Goal: Information Seeking & Learning: Find specific fact

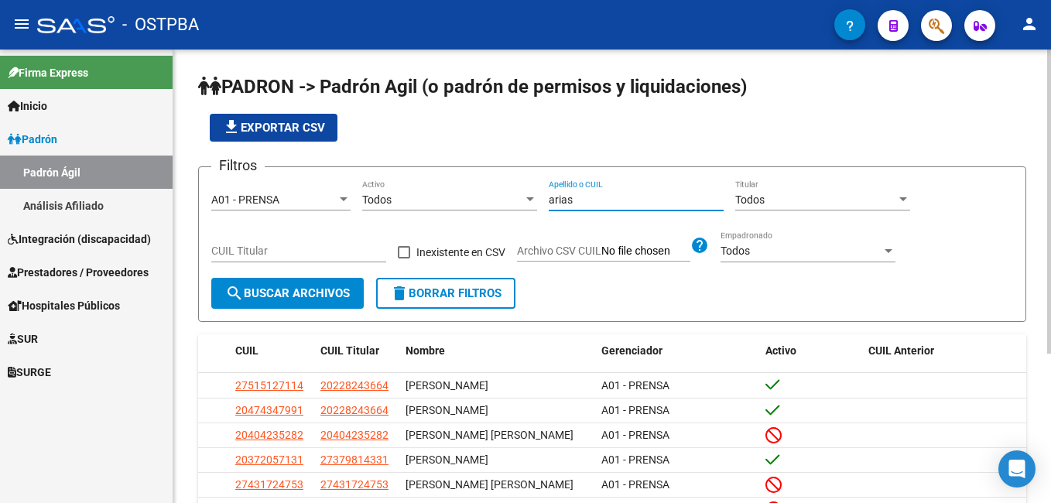
drag, startPoint x: 586, startPoint y: 204, endPoint x: 531, endPoint y: 203, distance: 55.0
click at [531, 203] on div "Filtros A01 - PRENSA Seleccionar Gerenciador Todos Activo [PERSON_NAME] Apellid…" at bounding box center [612, 229] width 802 height 98
type input "benitez"
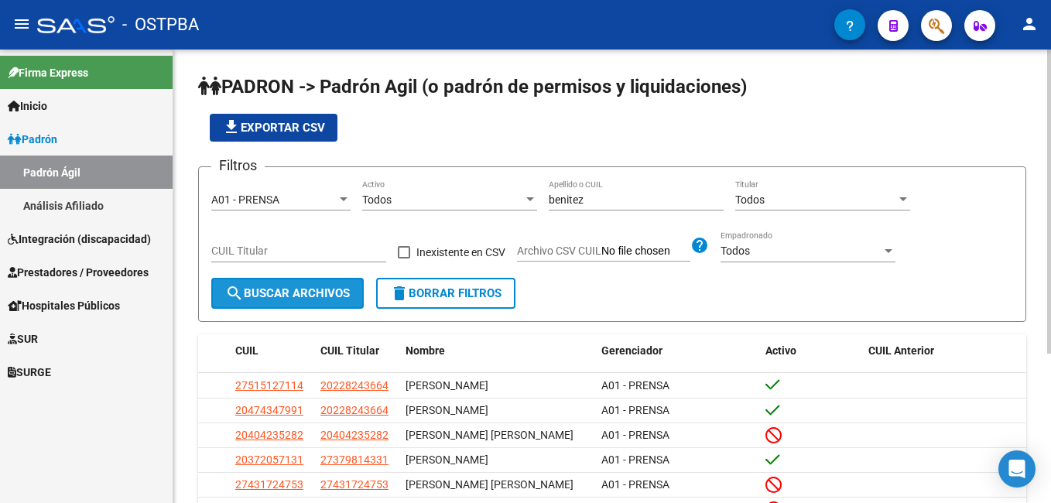
click at [328, 290] on span "search Buscar Archivos" at bounding box center [287, 293] width 125 height 14
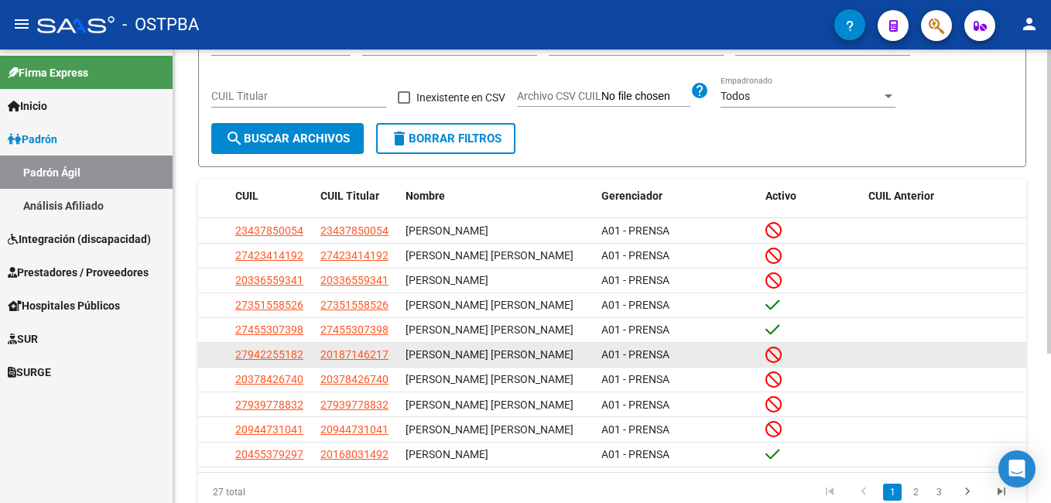
scroll to position [222, 0]
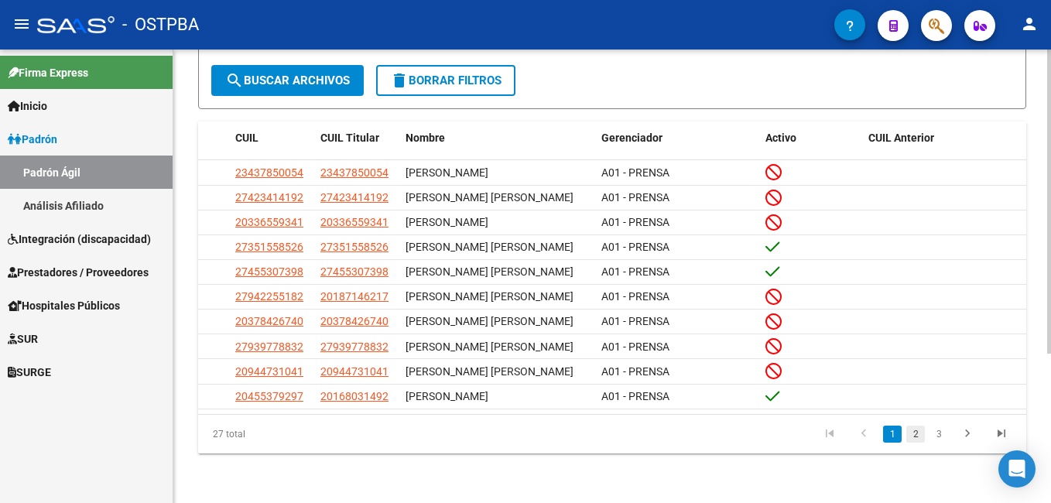
click at [913, 434] on link "2" at bounding box center [916, 434] width 19 height 17
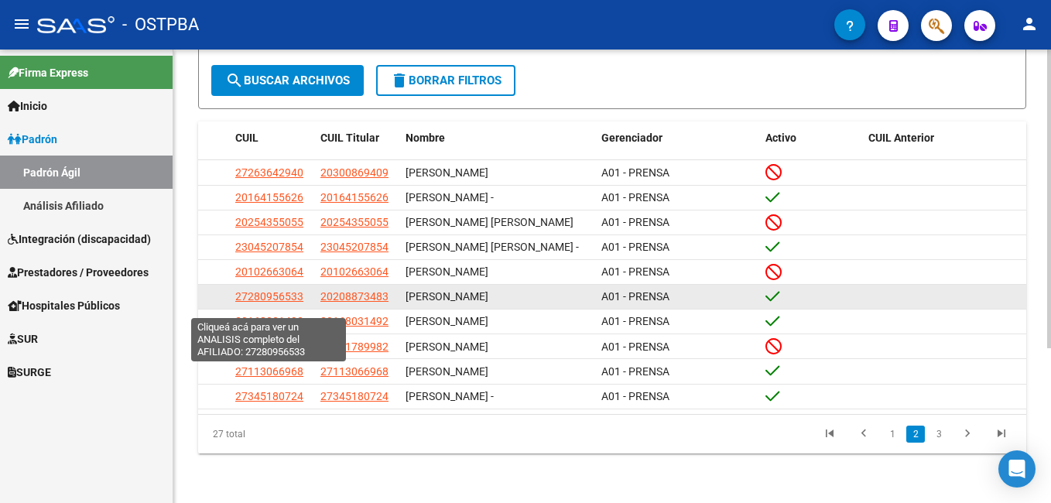
click at [247, 303] on span "27280956533" at bounding box center [269, 296] width 68 height 12
type textarea "27280956533"
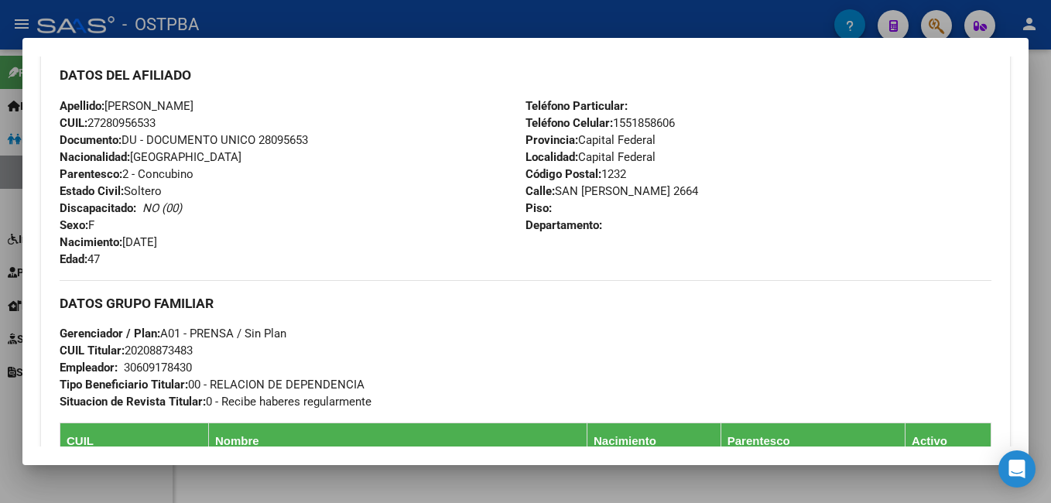
scroll to position [542, 0]
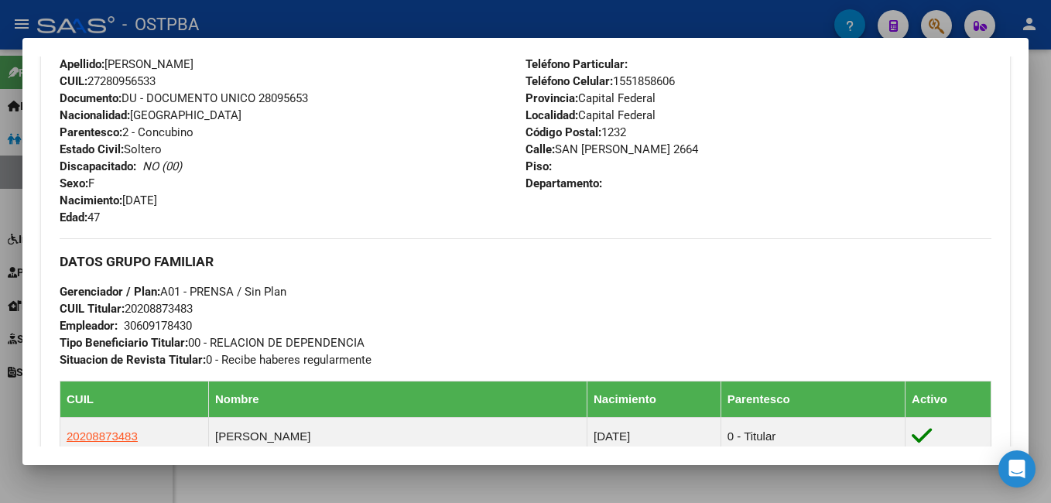
click at [515, 18] on div at bounding box center [525, 251] width 1051 height 503
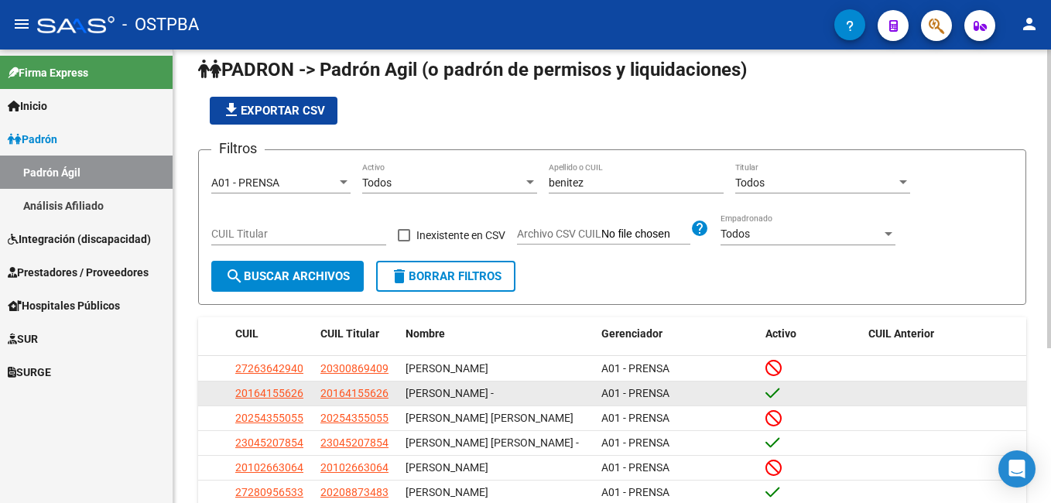
scroll to position [0, 0]
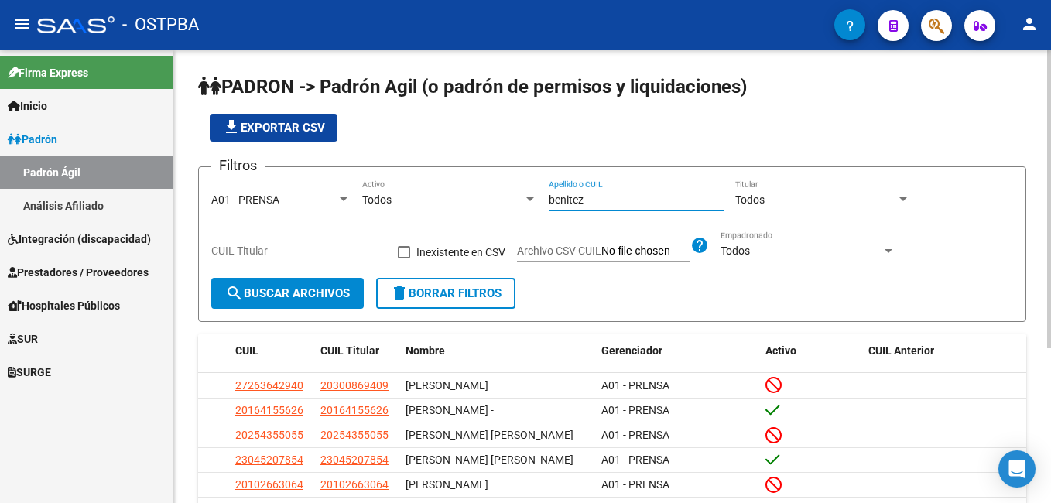
drag, startPoint x: 582, startPoint y: 201, endPoint x: 527, endPoint y: 201, distance: 55.0
click at [527, 201] on div "Filtros A01 - PRENSA Seleccionar Gerenciador Todos Activo [PERSON_NAME] Apellid…" at bounding box center [612, 229] width 802 height 98
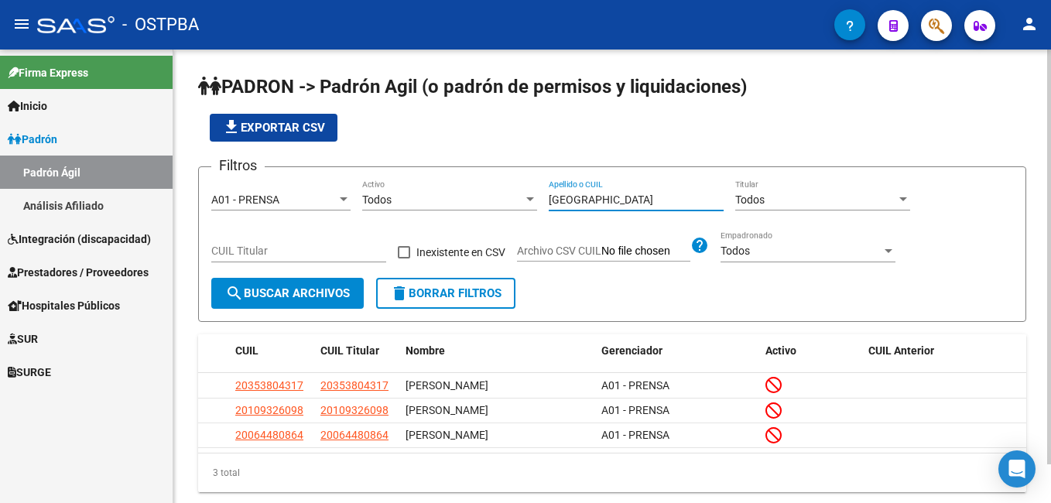
drag, startPoint x: 590, startPoint y: 204, endPoint x: 535, endPoint y: 213, distance: 55.6
click at [535, 213] on div "Filtros A01 - PRENSA Seleccionar Gerenciador Todos Activo verona Apellido o CUI…" at bounding box center [612, 229] width 802 height 98
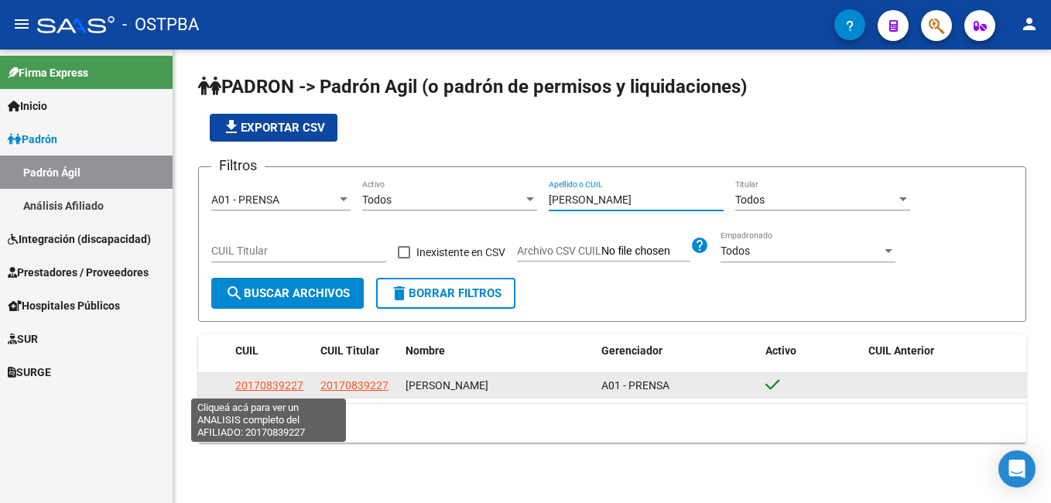
type input "[PERSON_NAME]"
click at [287, 389] on span "20170839227" at bounding box center [269, 385] width 68 height 12
type textarea "20170839227"
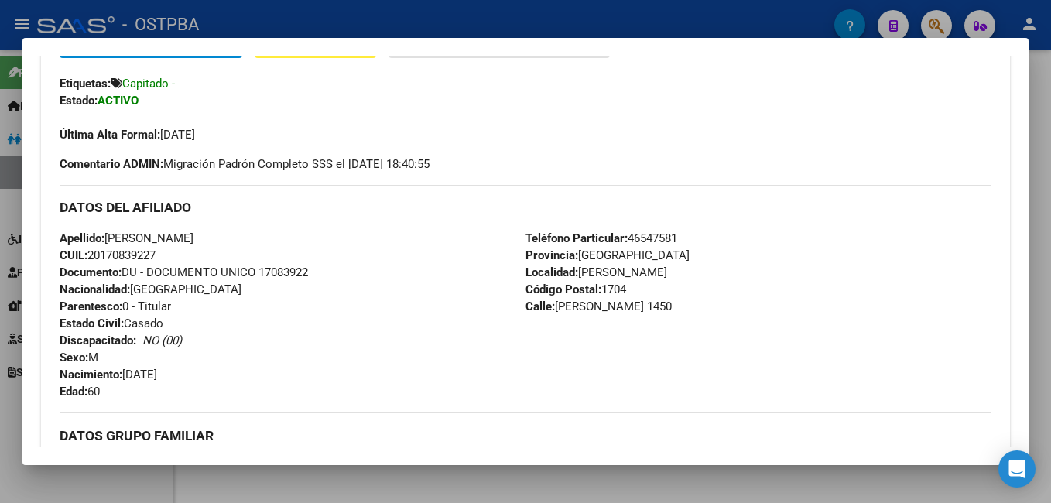
scroll to position [387, 0]
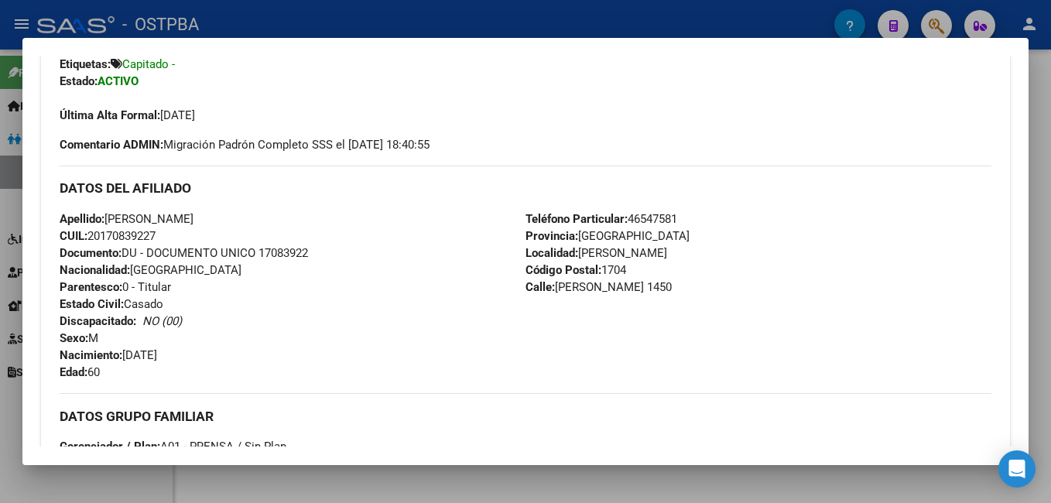
click at [650, 16] on div at bounding box center [525, 251] width 1051 height 503
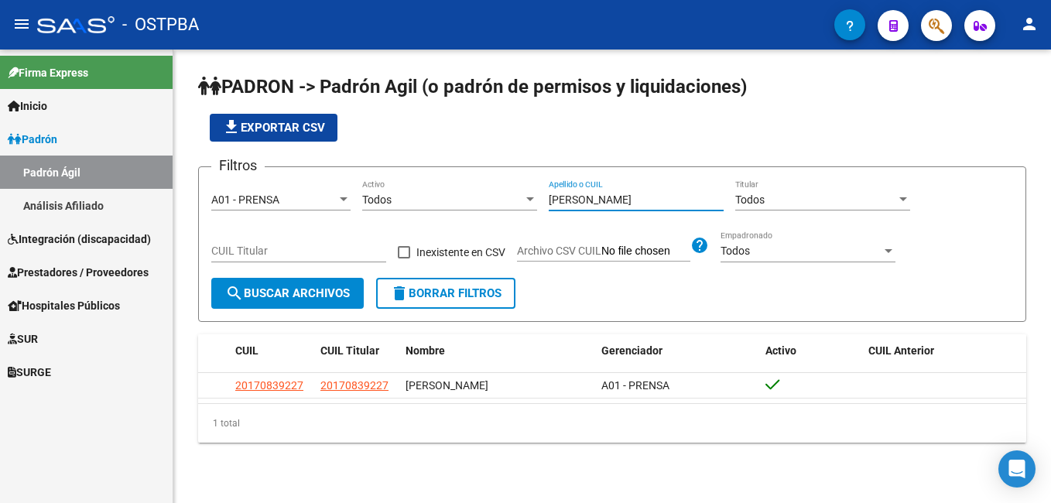
drag, startPoint x: 599, startPoint y: 197, endPoint x: 532, endPoint y: 208, distance: 67.6
click at [532, 208] on div "Filtros A01 - PRENSA Seleccionar Gerenciador Todos Activo [PERSON_NAME] Apellid…" at bounding box center [612, 229] width 802 height 98
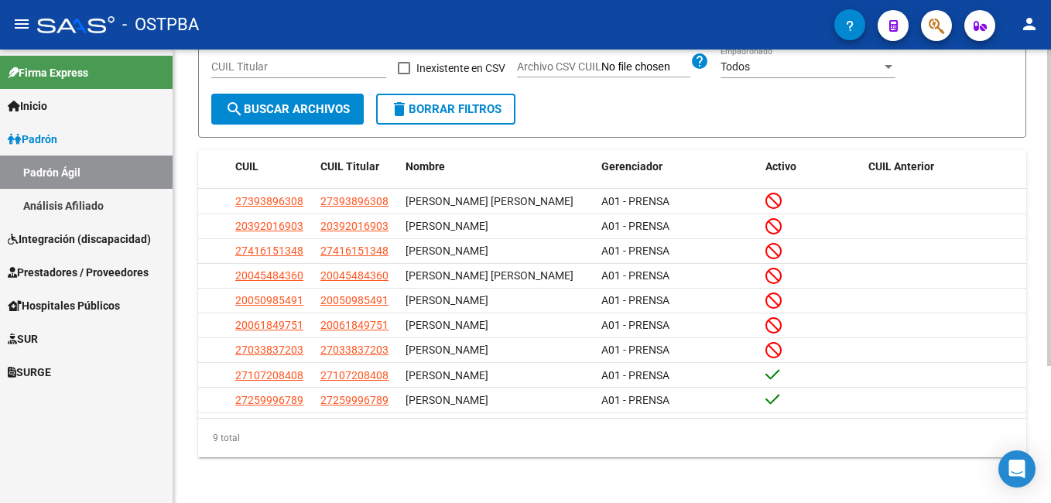
scroll to position [197, 0]
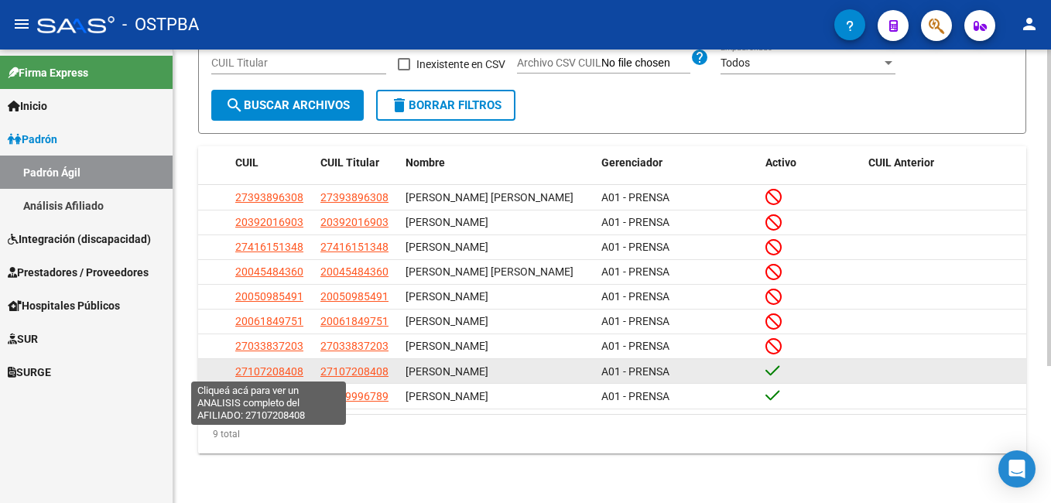
type input "soria"
click at [286, 368] on span "27107208408" at bounding box center [269, 371] width 68 height 12
type textarea "27107208408"
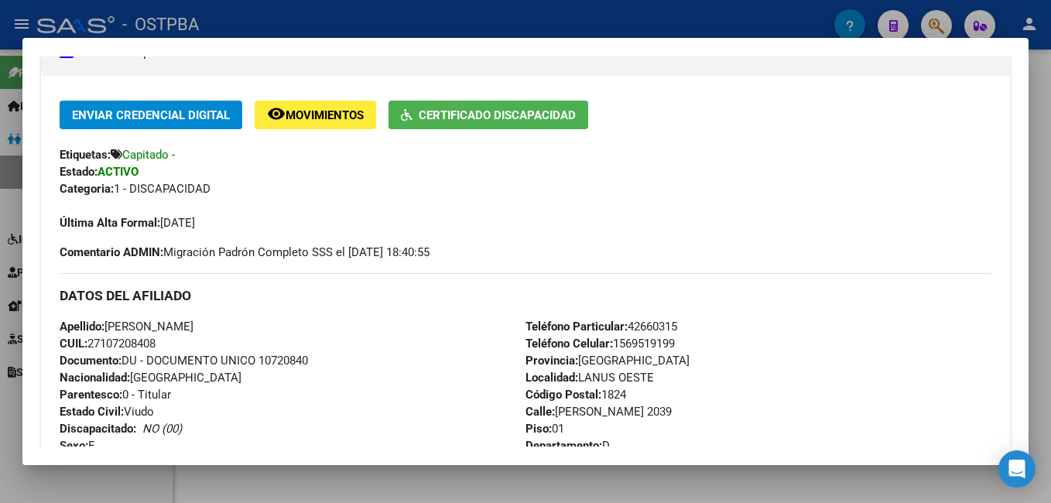
scroll to position [155, 0]
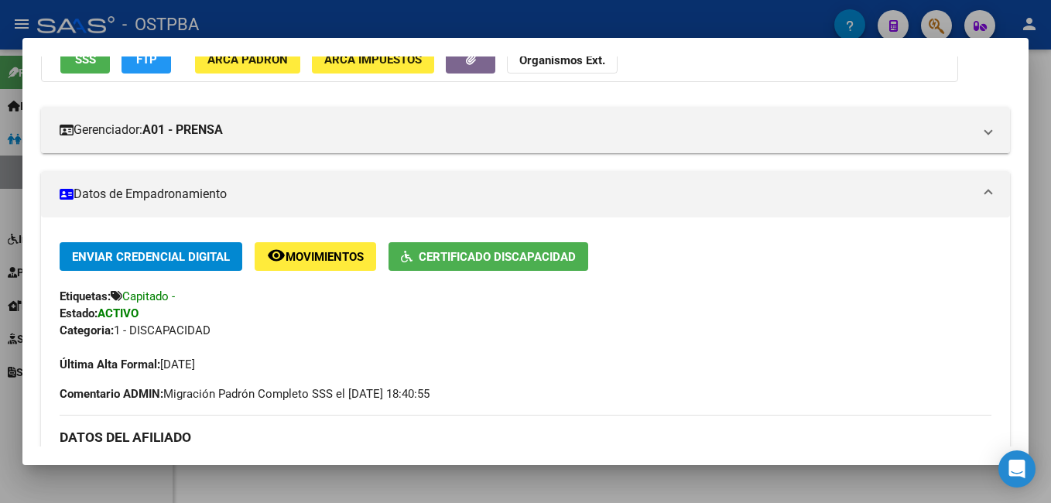
click at [560, 275] on div "Enviar Credencial Digital remove_red_eye Movimientos Certificado Discapacidad E…" at bounding box center [526, 307] width 932 height 131
click at [554, 260] on span "Certificado Discapacidad" at bounding box center [497, 257] width 157 height 14
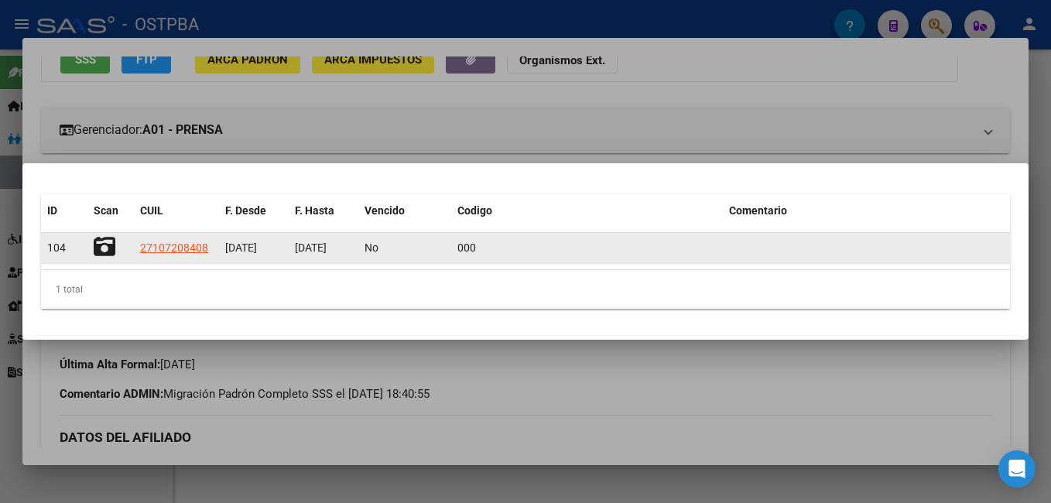
click at [107, 249] on icon at bounding box center [105, 247] width 22 height 22
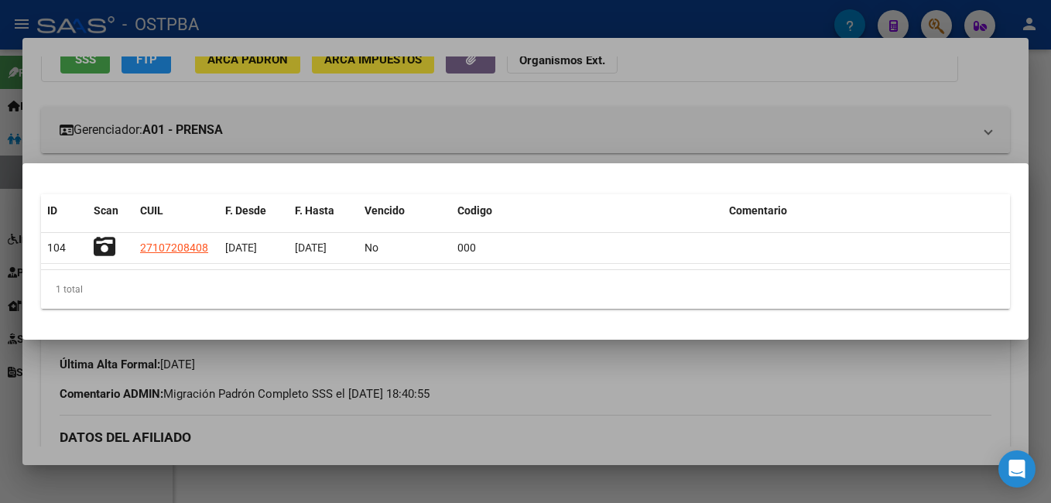
click at [423, 15] on div at bounding box center [525, 251] width 1051 height 503
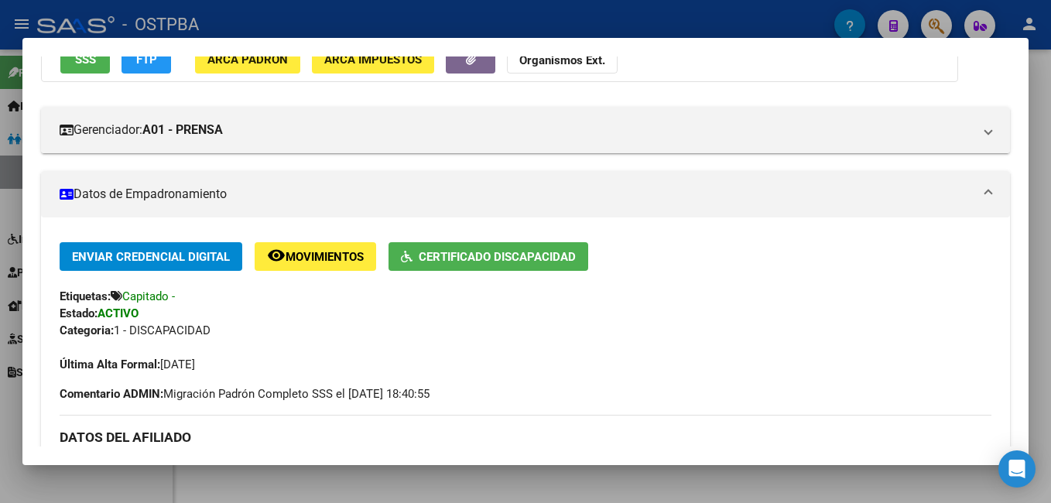
click at [617, 15] on div at bounding box center [525, 251] width 1051 height 503
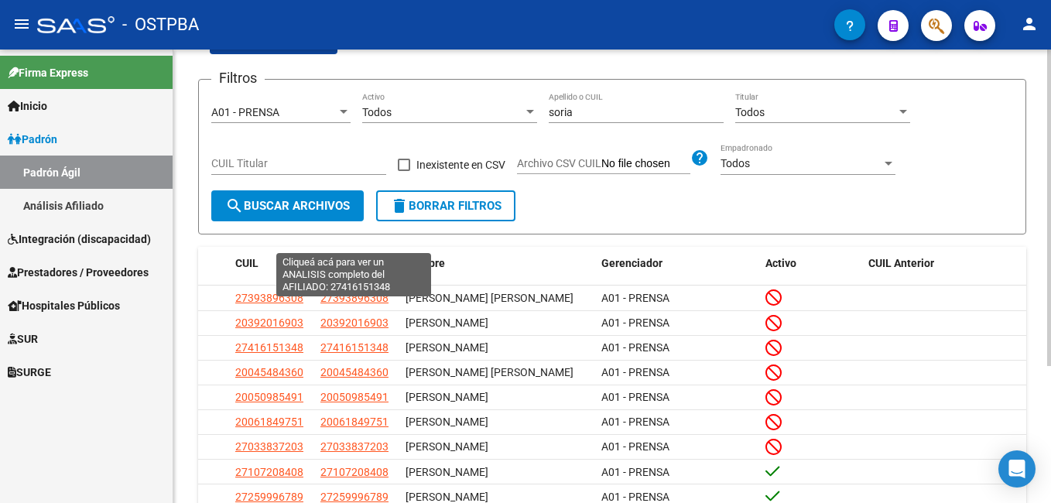
scroll to position [0, 0]
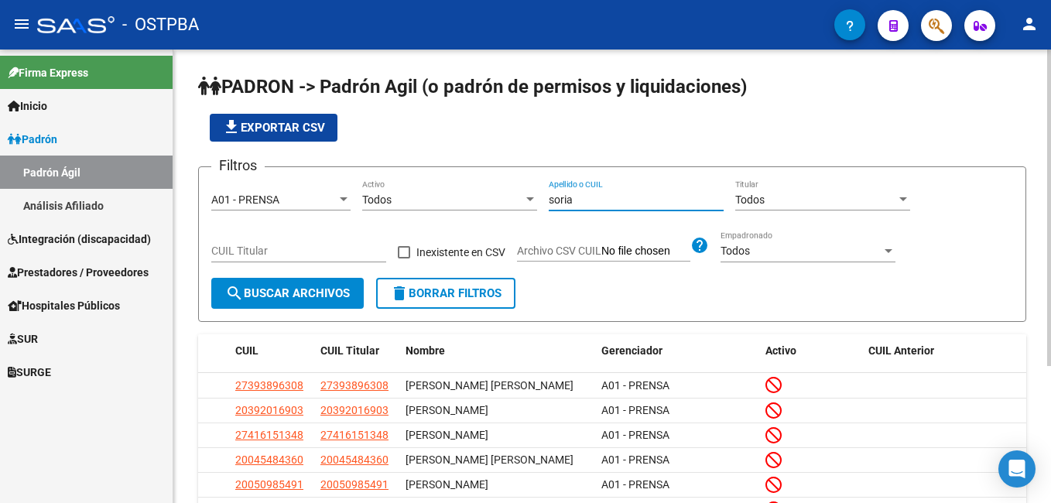
drag, startPoint x: 594, startPoint y: 200, endPoint x: 524, endPoint y: 201, distance: 69.7
click at [520, 204] on div "Filtros A01 - PRENSA Seleccionar Gerenciador Todos Activo [PERSON_NAME] Apellid…" at bounding box center [612, 229] width 802 height 98
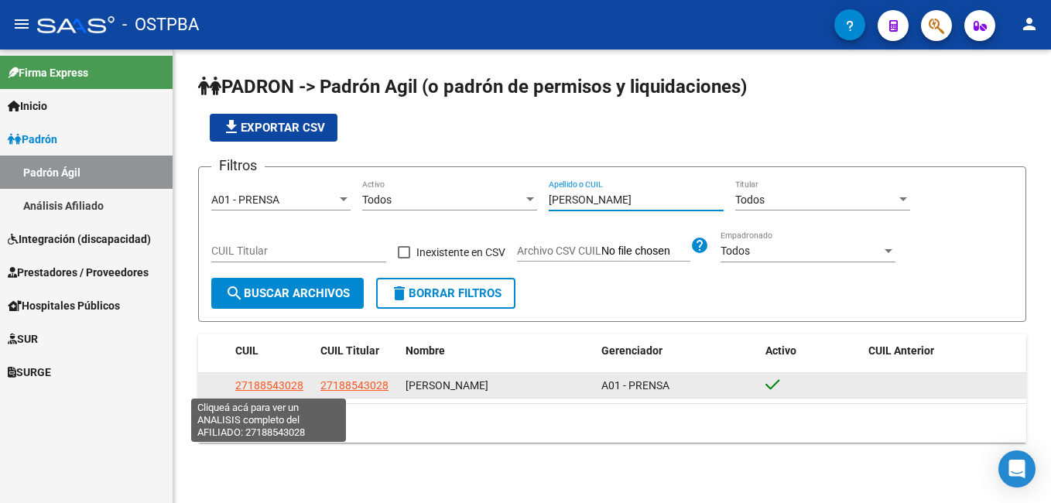
type input "[PERSON_NAME]"
click at [290, 384] on span "27188543028" at bounding box center [269, 385] width 68 height 12
type textarea "27188543028"
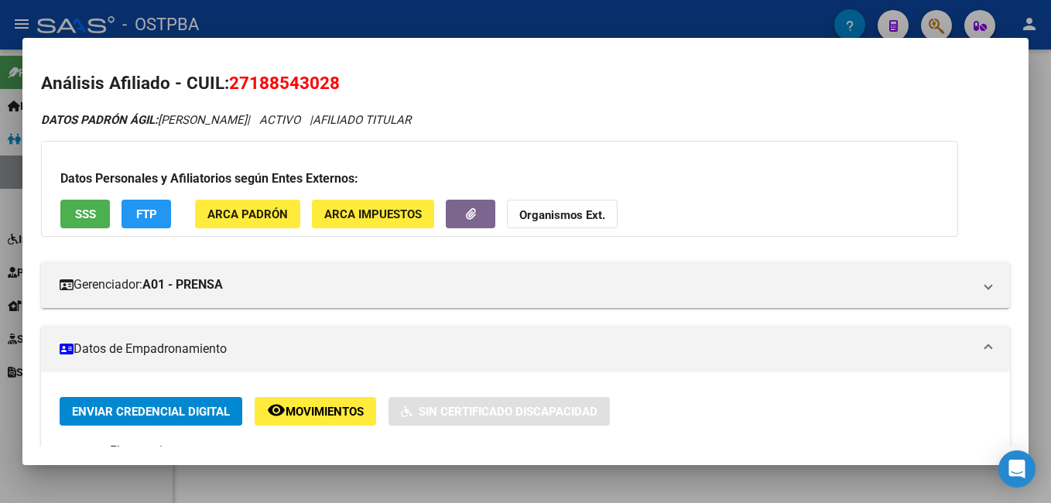
click at [401, 5] on div at bounding box center [525, 251] width 1051 height 503
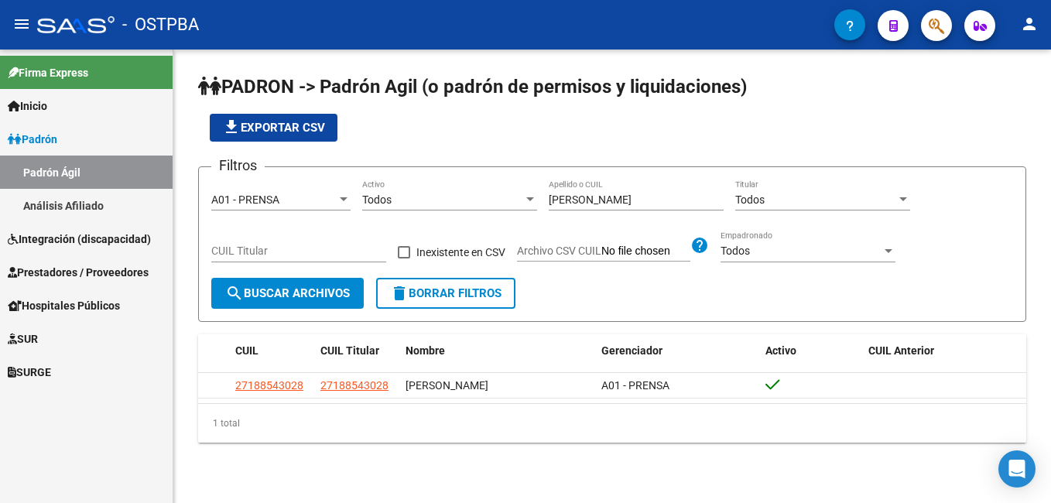
drag, startPoint x: 68, startPoint y: 203, endPoint x: 156, endPoint y: 190, distance: 89.2
click at [68, 203] on link "Análisis Afiliado" at bounding box center [86, 205] width 173 height 33
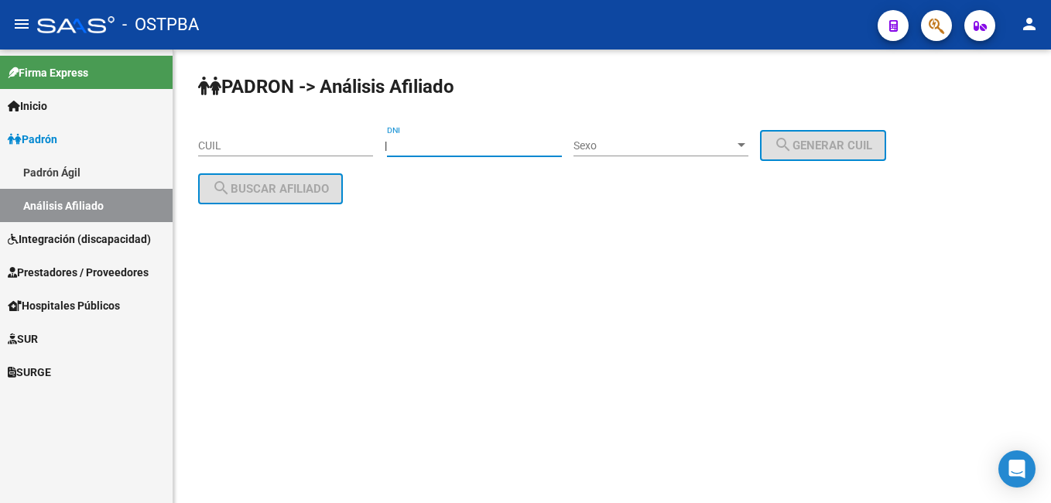
click at [500, 141] on input "DNI" at bounding box center [474, 145] width 175 height 13
type input "10932609"
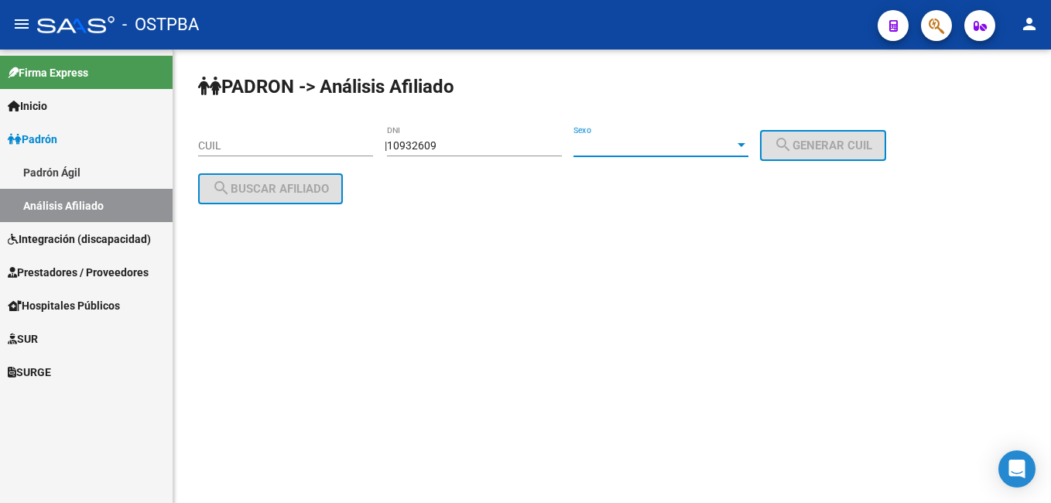
click at [749, 142] on div at bounding box center [742, 145] width 14 height 12
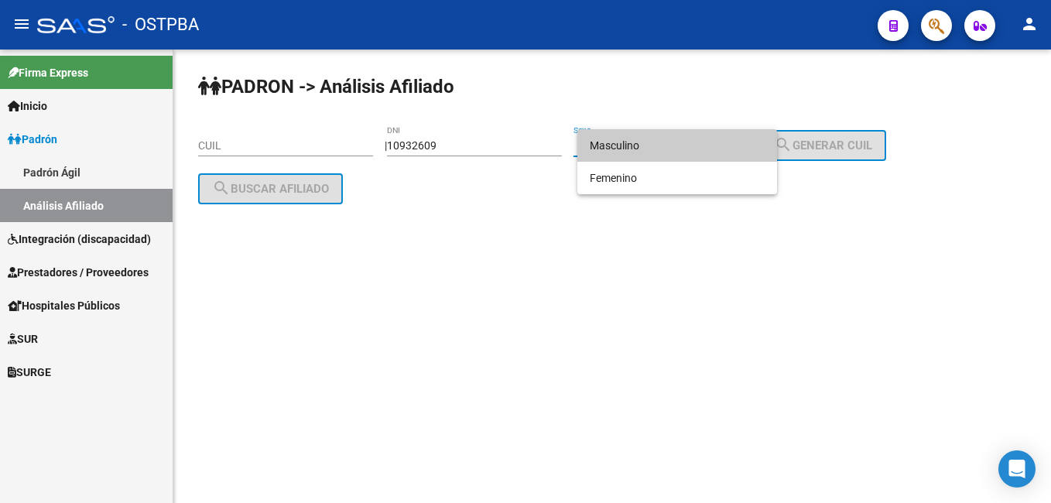
click at [661, 142] on span "Masculino" at bounding box center [677, 145] width 175 height 33
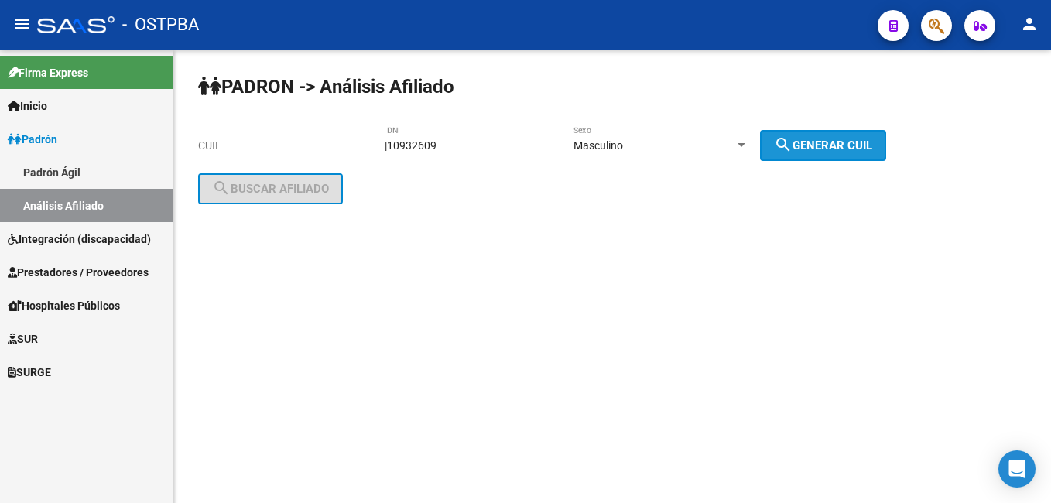
drag, startPoint x: 813, startPoint y: 149, endPoint x: 698, endPoint y: 156, distance: 114.8
click at [813, 149] on span "search Generar CUIL" at bounding box center [823, 146] width 98 height 14
type input "20-10932609-8"
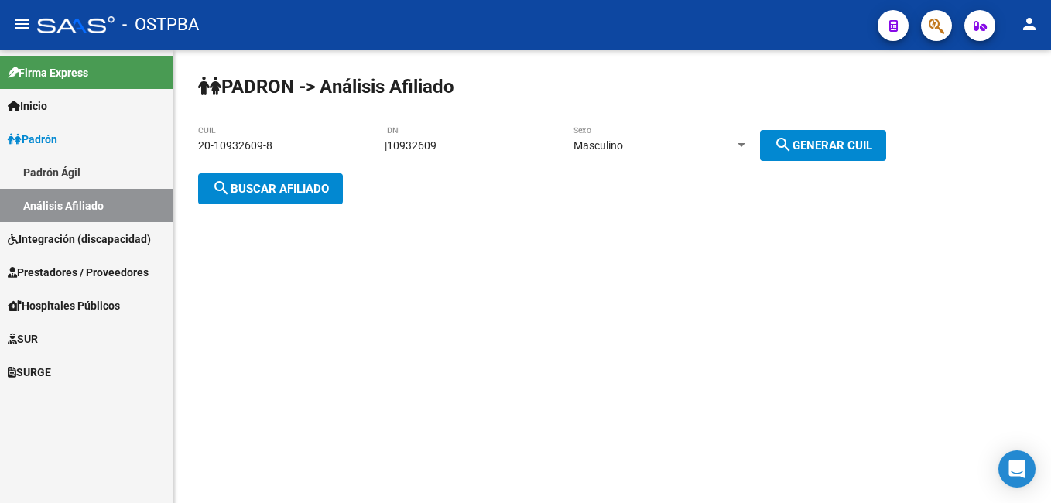
click at [328, 198] on button "search Buscar afiliado" at bounding box center [270, 188] width 145 height 31
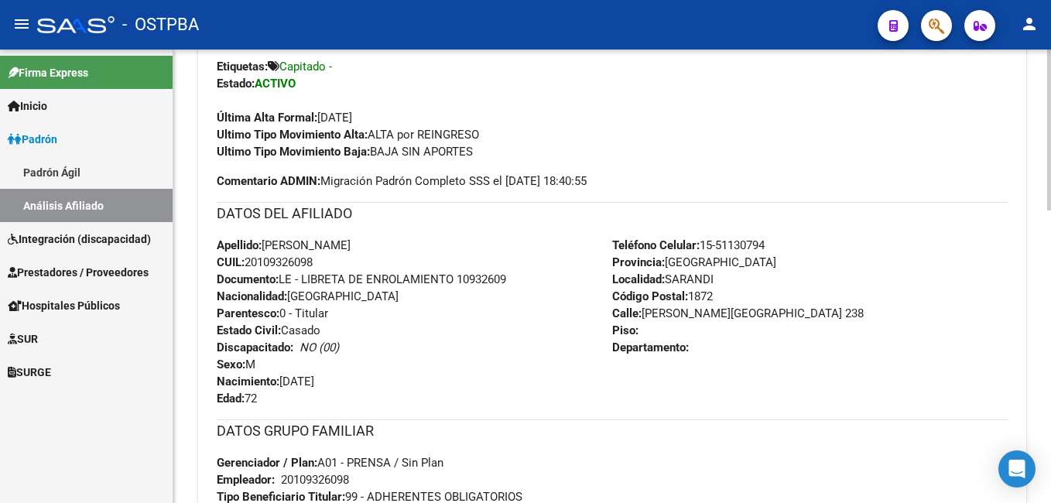
scroll to position [465, 0]
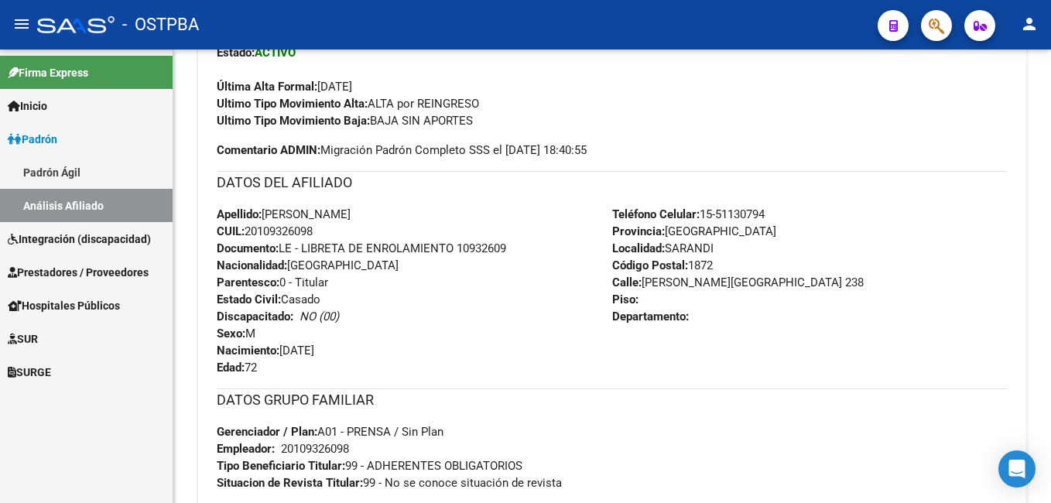
click at [87, 169] on link "Padrón Ágil" at bounding box center [86, 172] width 173 height 33
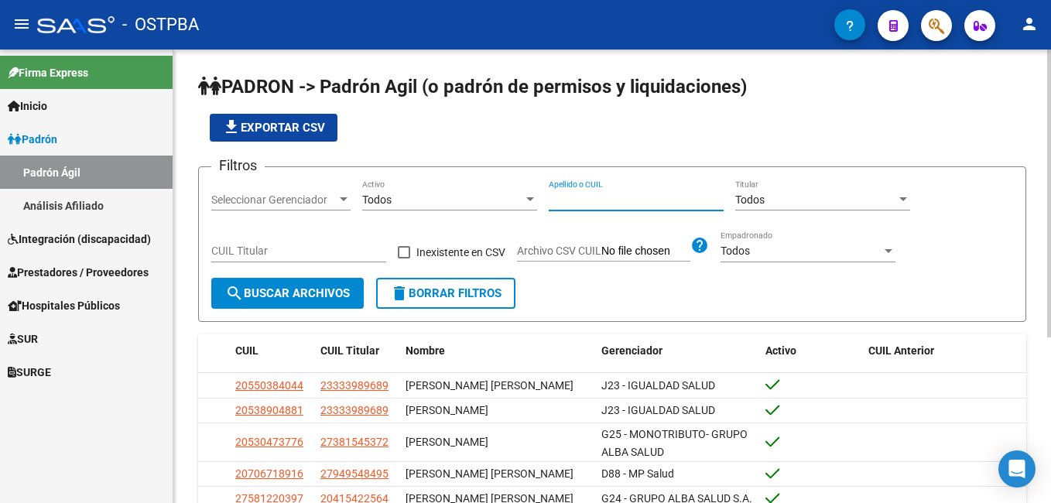
click at [650, 197] on input "Apellido o CUIL" at bounding box center [636, 200] width 175 height 13
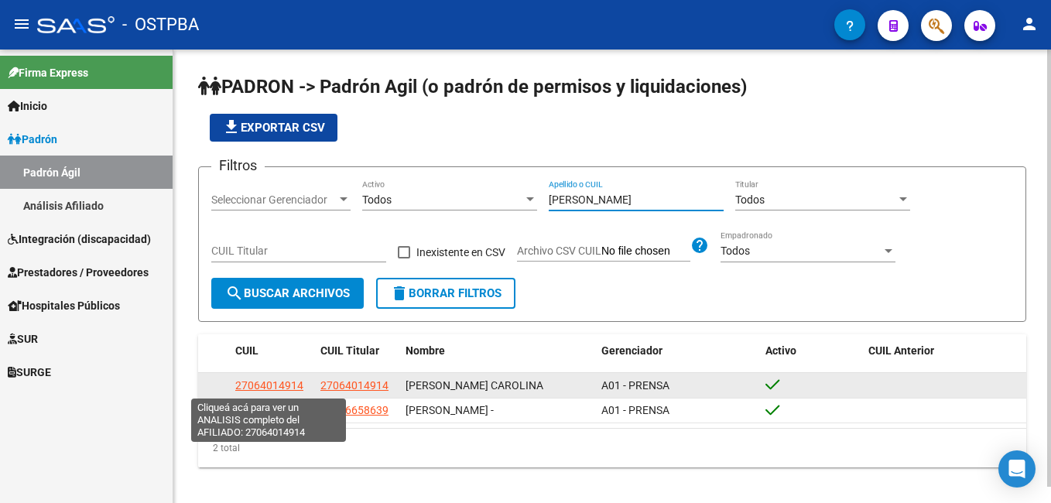
type input "[PERSON_NAME]"
click at [278, 389] on span "27064014914" at bounding box center [269, 385] width 68 height 12
type textarea "27064014914"
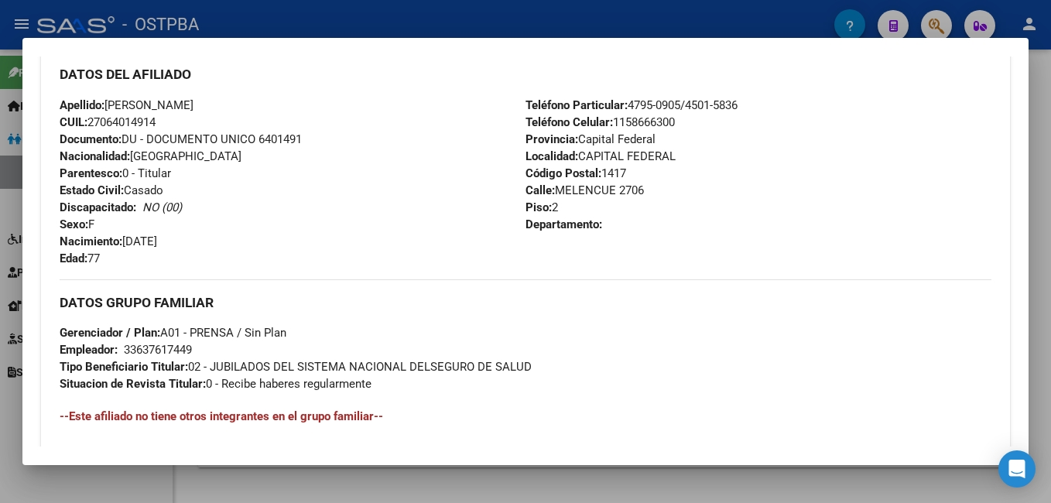
scroll to position [542, 0]
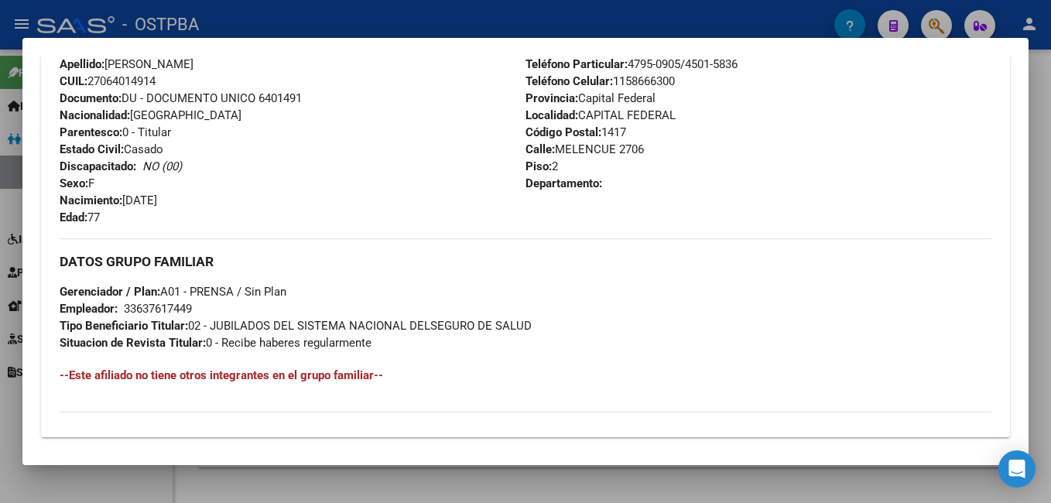
click at [417, 24] on div at bounding box center [525, 251] width 1051 height 503
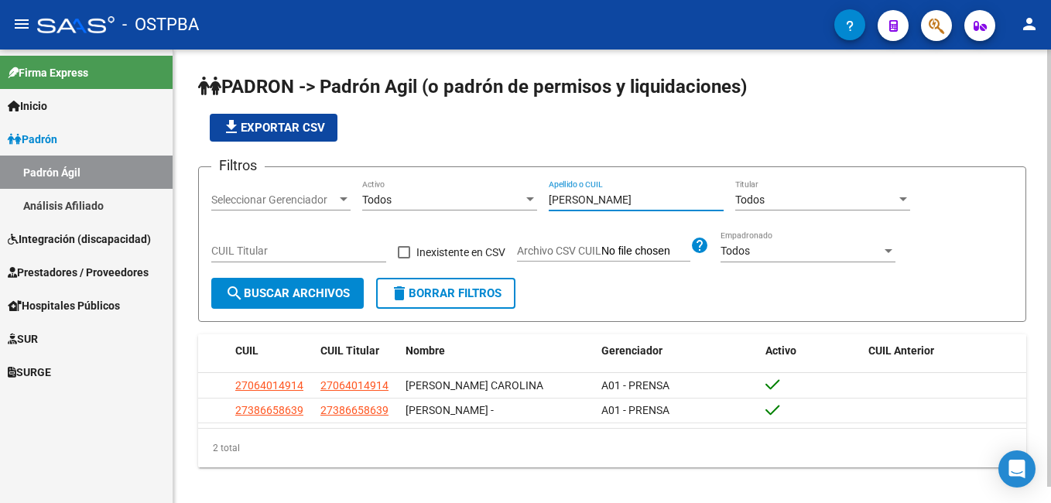
drag, startPoint x: 607, startPoint y: 198, endPoint x: 513, endPoint y: 195, distance: 93.7
click at [519, 197] on div "Filtros Seleccionar Gerenciador Seleccionar Gerenciador Todos Activo [PERSON_NA…" at bounding box center [612, 229] width 802 height 98
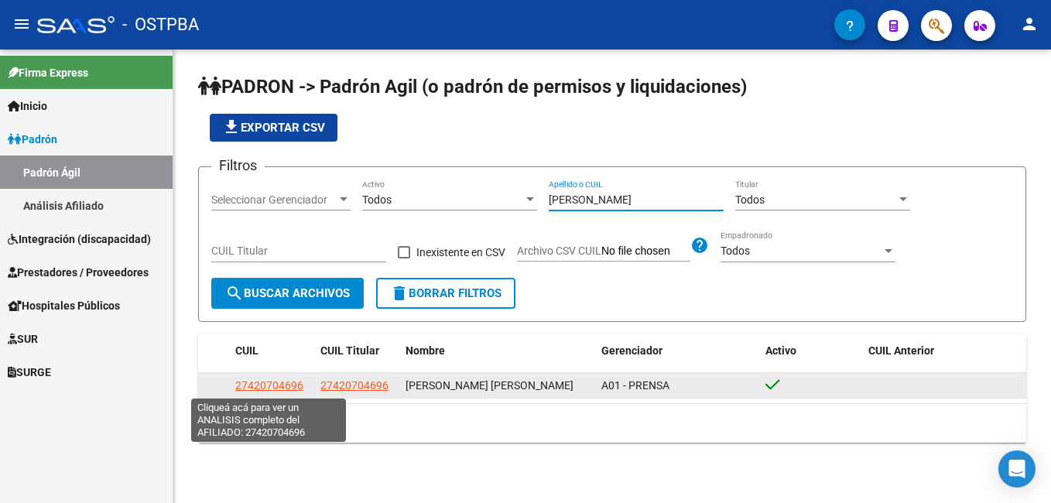
type input "[PERSON_NAME]"
click at [266, 381] on span "27420704696" at bounding box center [269, 385] width 68 height 12
type textarea "27420704696"
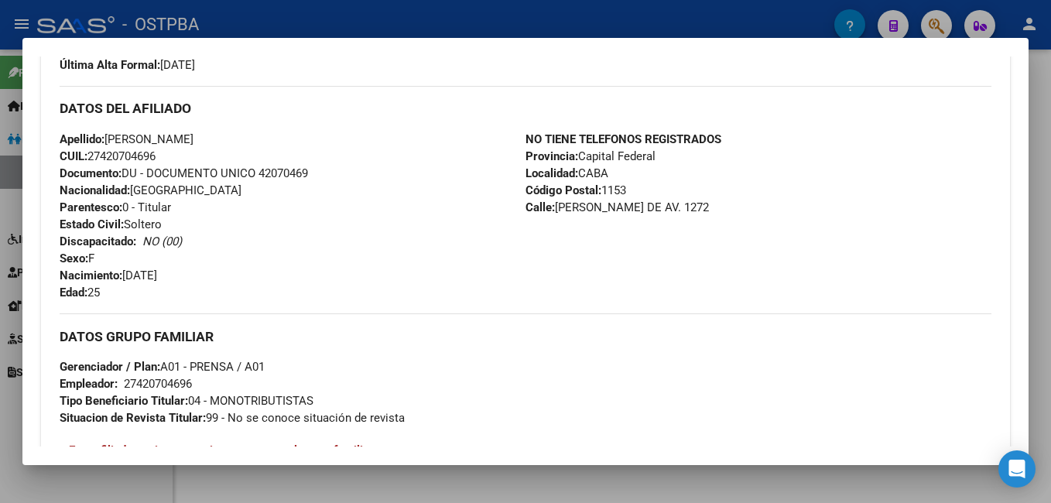
scroll to position [465, 0]
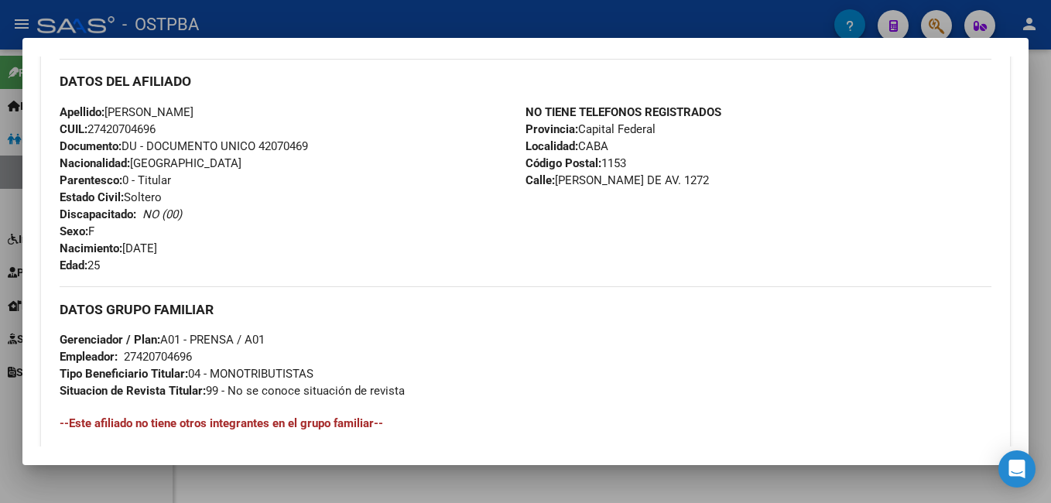
click at [525, 24] on div at bounding box center [525, 251] width 1051 height 503
